Goal: Navigation & Orientation: Go to known website

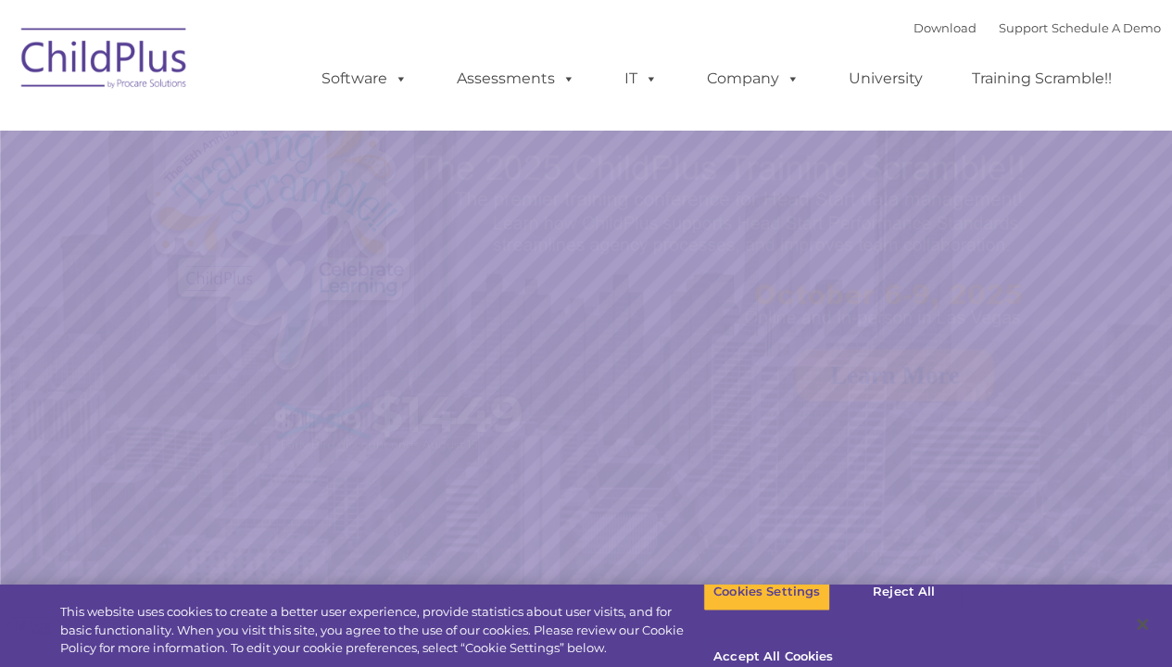
select select "MEDIUM"
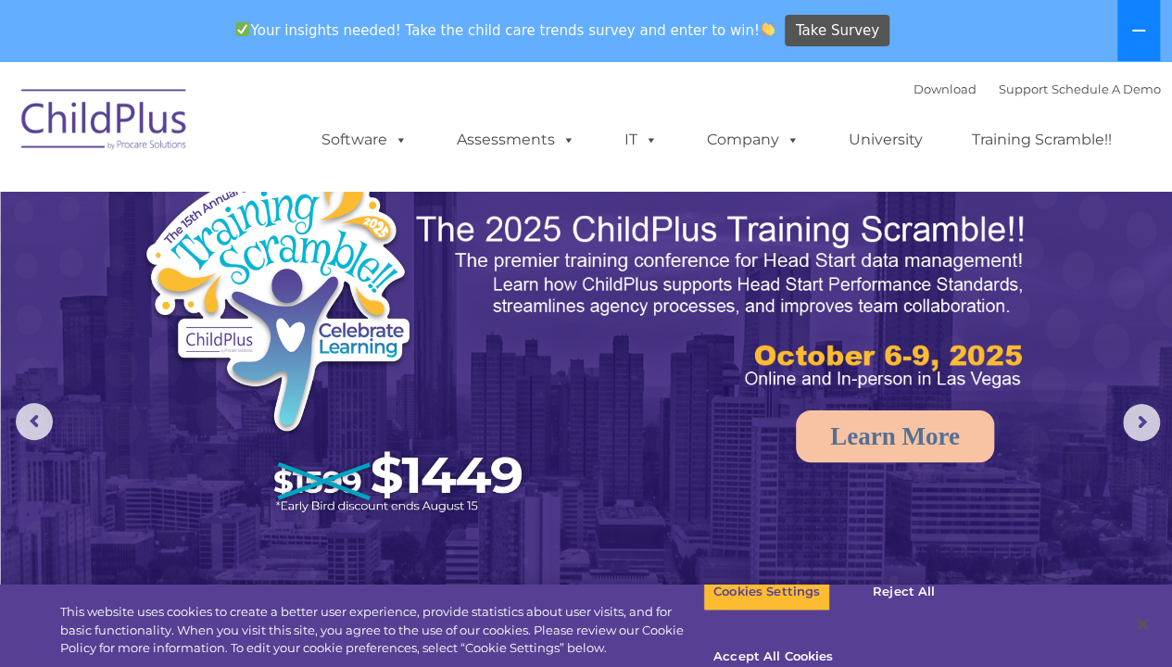
click at [1144, 29] on icon at bounding box center [1139, 30] width 15 height 15
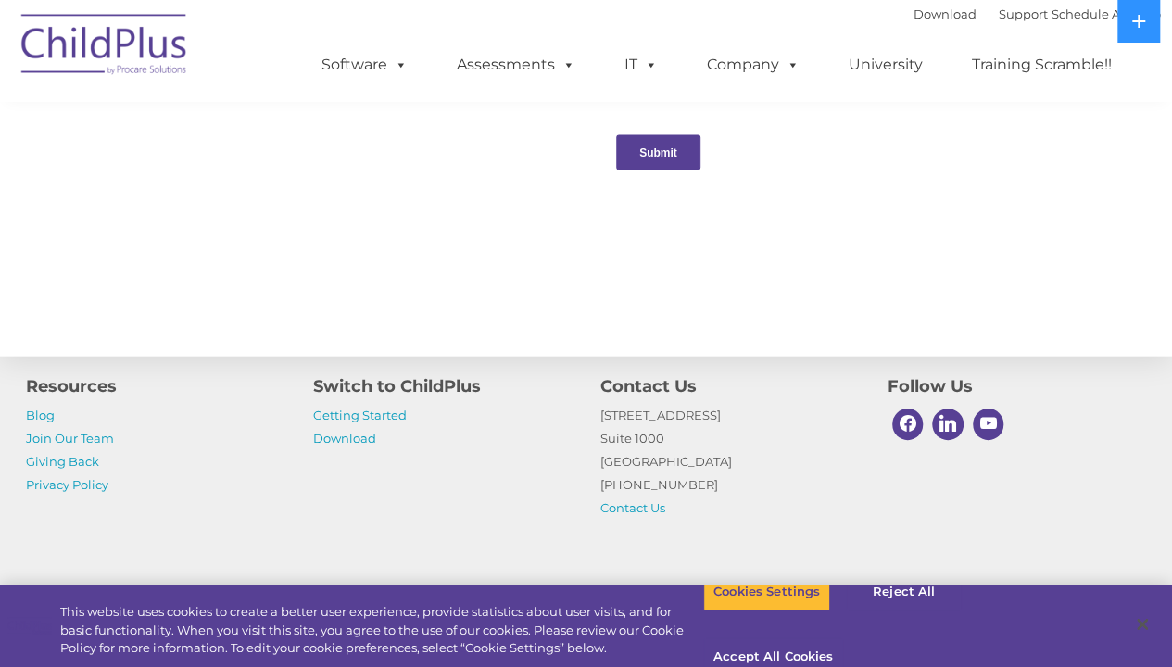
scroll to position [2088, 0]
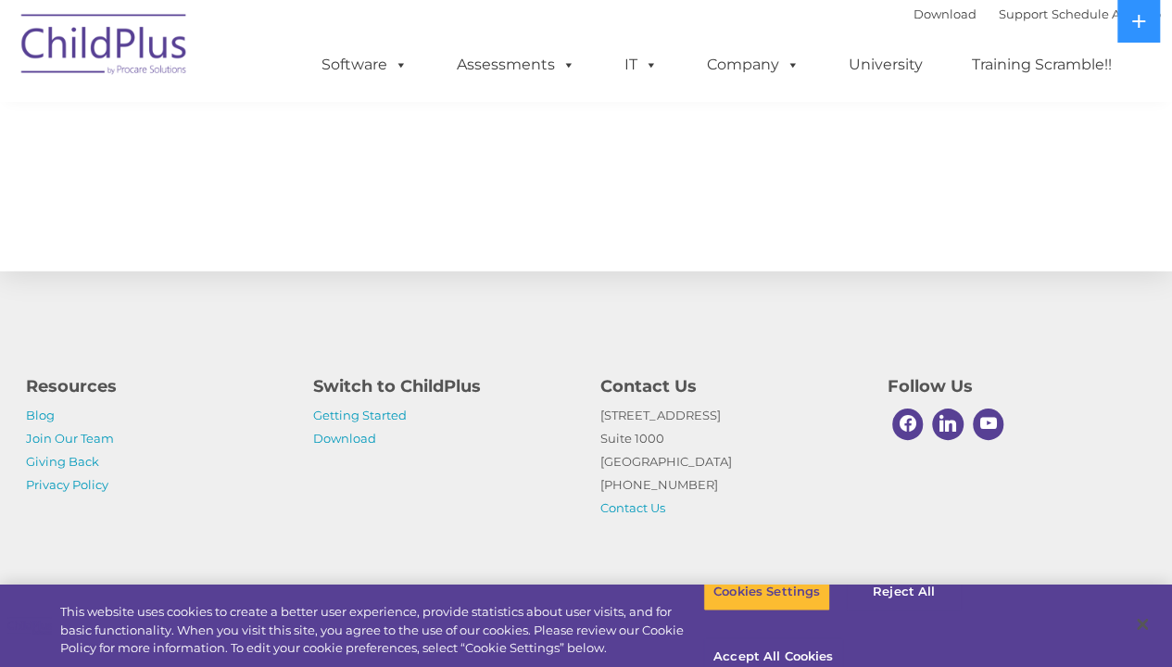
click at [39, 36] on img at bounding box center [104, 47] width 185 height 93
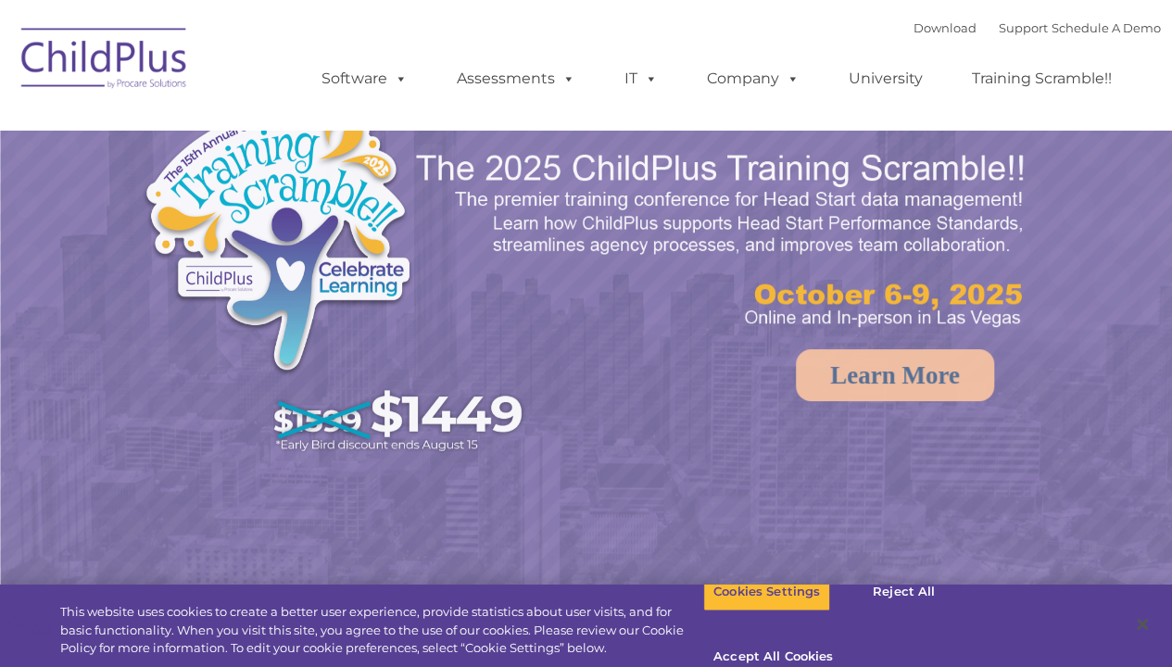
select select "MEDIUM"
